Goal: Entertainment & Leisure: Consume media (video, audio)

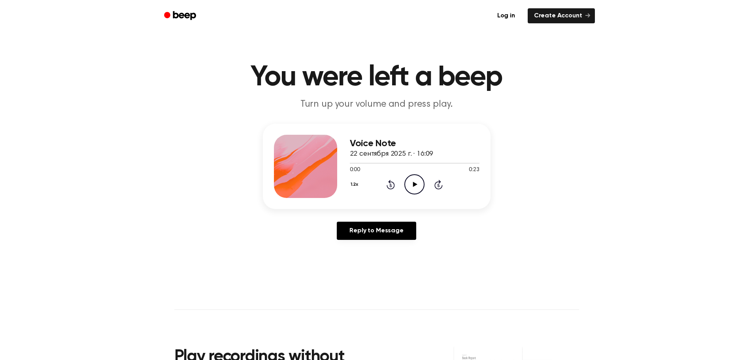
click at [415, 187] on icon "Play Audio" at bounding box center [414, 184] width 20 height 20
click at [412, 186] on icon "Pause Audio" at bounding box center [414, 184] width 20 height 20
drag, startPoint x: 376, startPoint y: 163, endPoint x: 327, endPoint y: 171, distance: 49.6
click at [327, 171] on div "Voice Note 22 сентября 2025 г. · 16:09 0:02 0:23 Your browser does not support …" at bounding box center [377, 166] width 228 height 85
drag, startPoint x: 350, startPoint y: 166, endPoint x: 338, endPoint y: 167, distance: 12.3
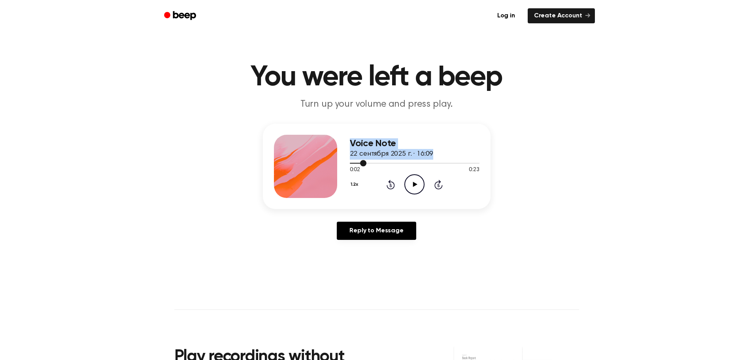
click at [338, 167] on div "Voice Note 22 сентября 2025 г. · 16:09 0:02 0:23 Your browser does not support …" at bounding box center [377, 166] width 228 height 85
click at [365, 163] on span at bounding box center [363, 163] width 6 height 6
drag, startPoint x: 360, startPoint y: 163, endPoint x: 342, endPoint y: 163, distance: 18.2
click at [342, 163] on div "Voice Note 22 сентября 2025 г. · 16:09 0:02 0:23 Your browser does not support …" at bounding box center [377, 166] width 228 height 85
drag, startPoint x: 363, startPoint y: 163, endPoint x: 352, endPoint y: 163, distance: 11.1
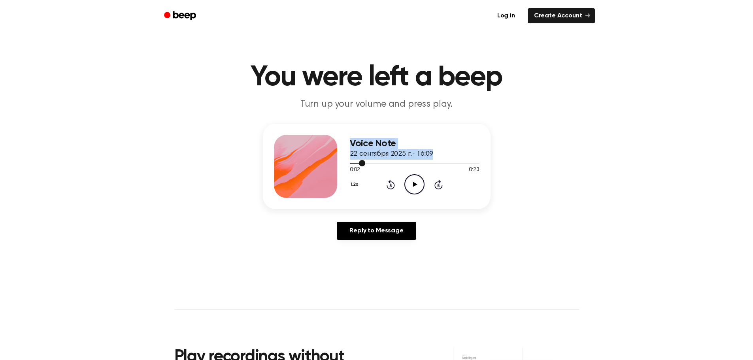
click at [363, 163] on span at bounding box center [362, 163] width 6 height 6
click at [352, 163] on div at bounding box center [356, 163] width 13 height 1
click at [350, 163] on span at bounding box center [349, 163] width 6 height 6
click at [412, 186] on icon "Play Audio" at bounding box center [414, 184] width 20 height 20
click at [411, 189] on icon "Pause Audio" at bounding box center [414, 184] width 20 height 20
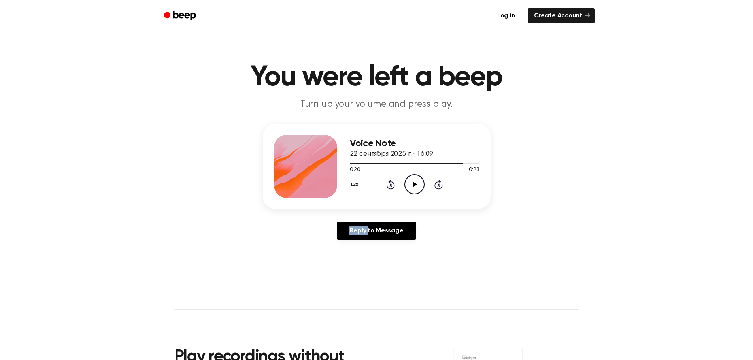
click at [411, 189] on icon "Play Audio" at bounding box center [414, 184] width 20 height 20
click at [410, 181] on icon "Play Audio" at bounding box center [414, 184] width 20 height 20
drag, startPoint x: 409, startPoint y: 188, endPoint x: 518, endPoint y: 44, distance: 180.3
click at [411, 187] on icon "Pause Audio" at bounding box center [414, 184] width 20 height 20
click at [410, 181] on icon "Play Audio" at bounding box center [414, 184] width 20 height 20
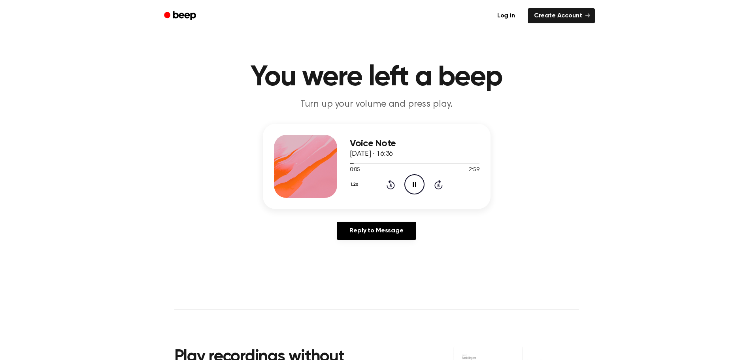
click at [416, 192] on icon "Pause Audio" at bounding box center [414, 184] width 20 height 20
click at [418, 189] on icon "Play Audio" at bounding box center [414, 184] width 20 height 20
click at [417, 185] on icon "Pause Audio" at bounding box center [414, 184] width 20 height 20
click at [416, 188] on icon "Play Audio" at bounding box center [414, 184] width 20 height 20
